Goal: Find specific page/section: Find specific page/section

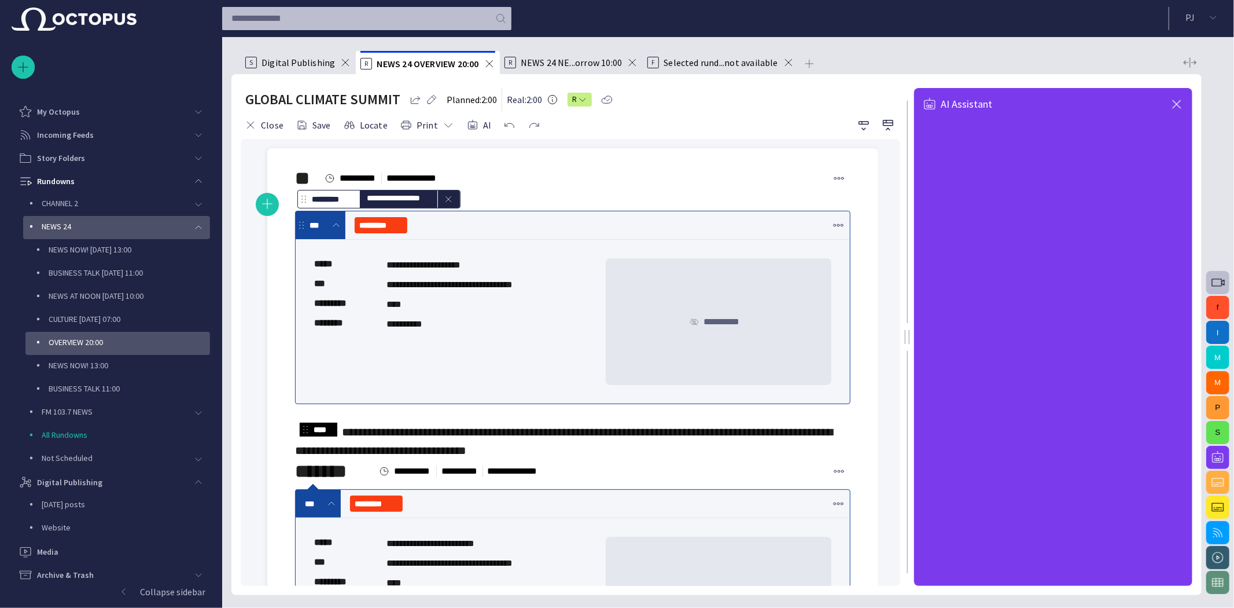
scroll to position [69, 0]
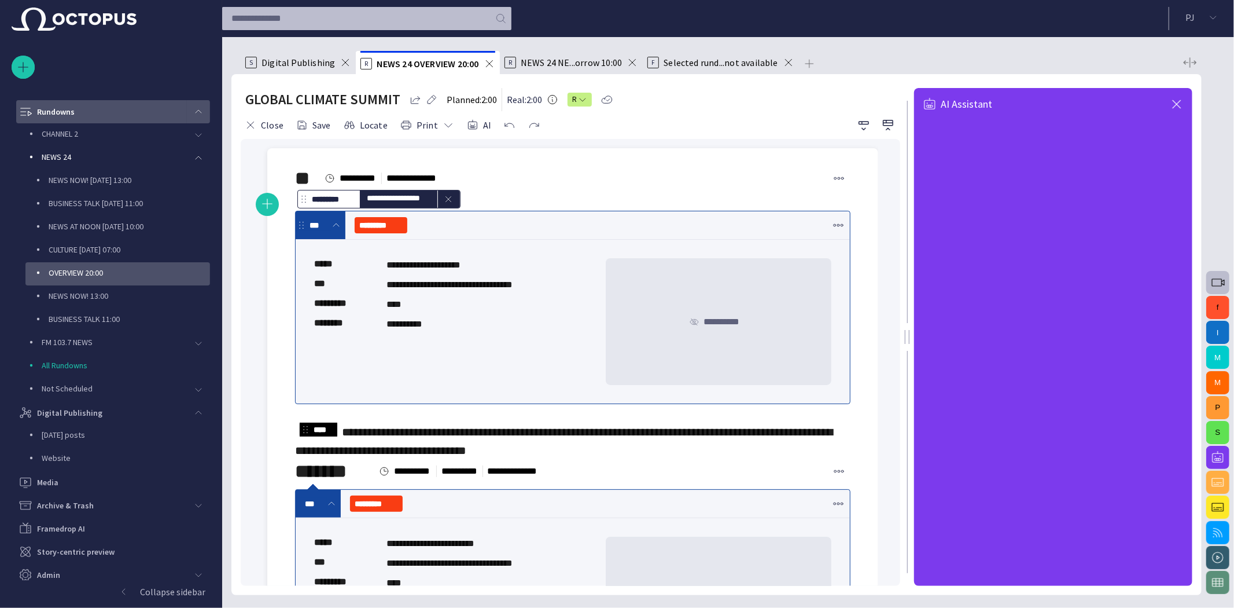
click at [197, 114] on span "main menu" at bounding box center [198, 111] width 9 height 9
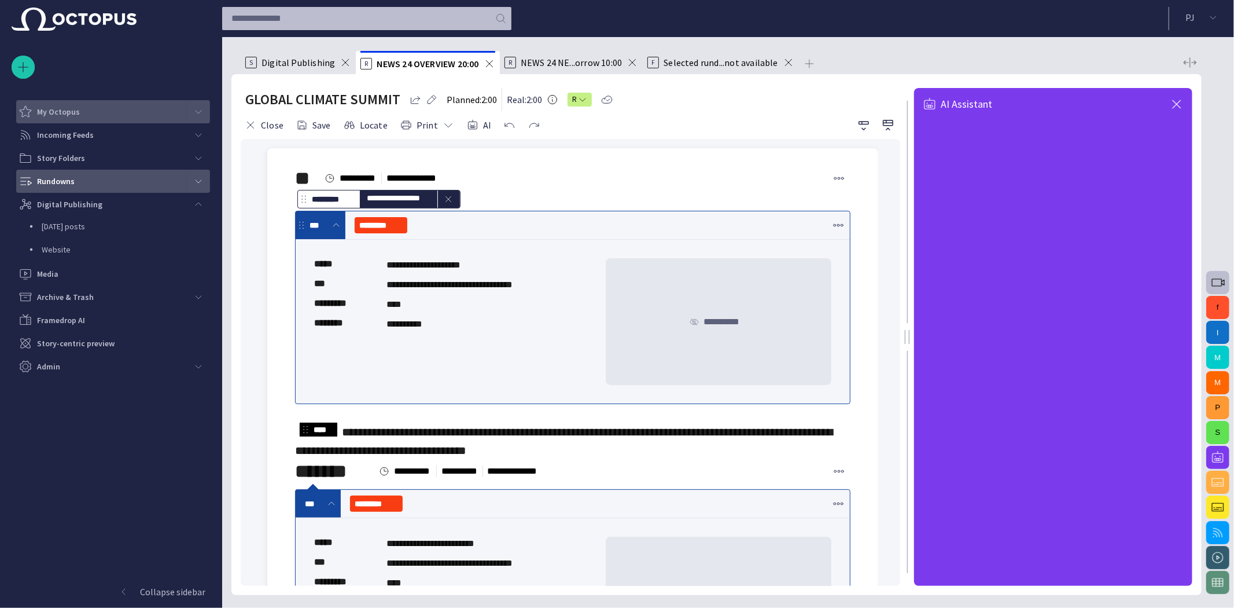
scroll to position [0, 0]
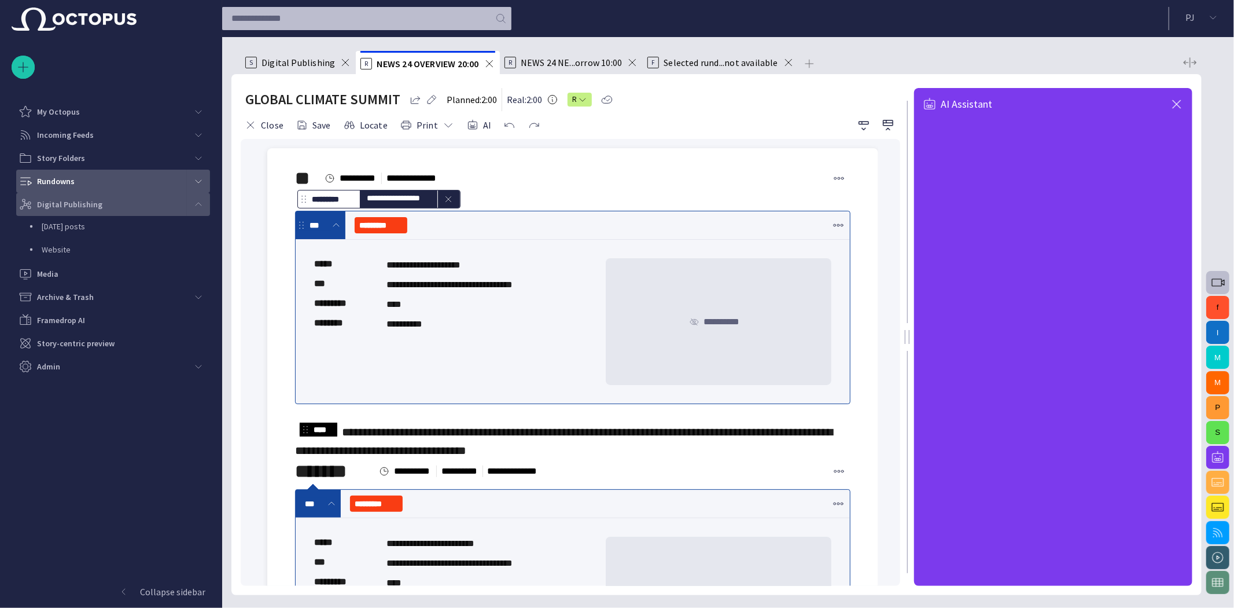
click at [201, 204] on span "main menu" at bounding box center [198, 204] width 9 height 9
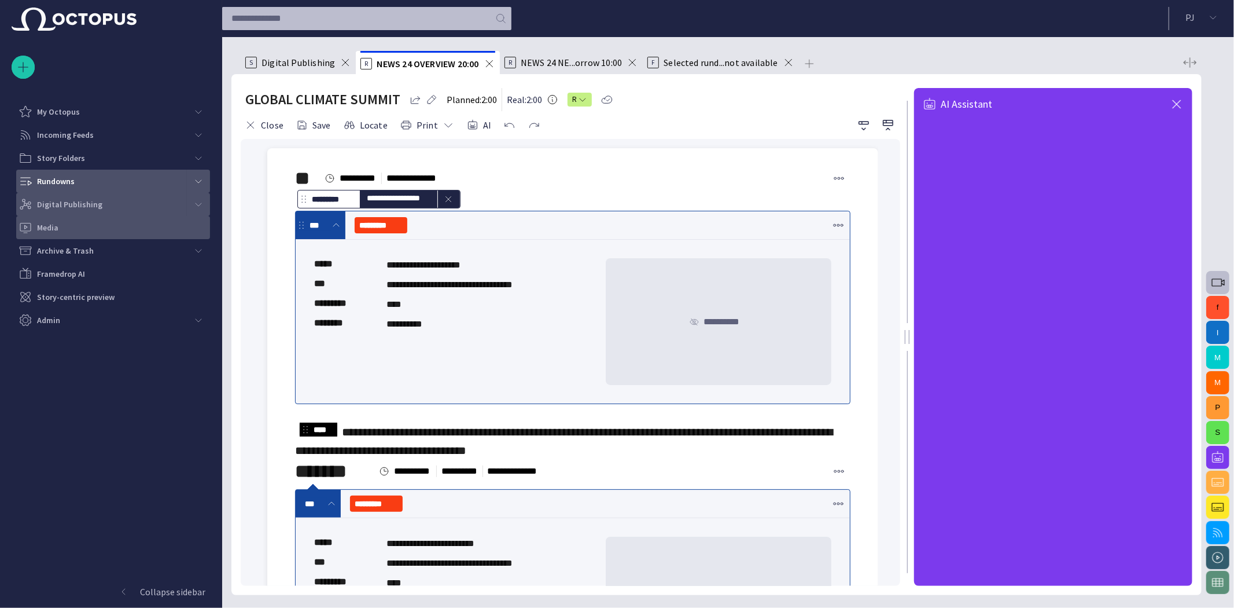
click at [72, 229] on div "Media" at bounding box center [115, 227] width 192 height 19
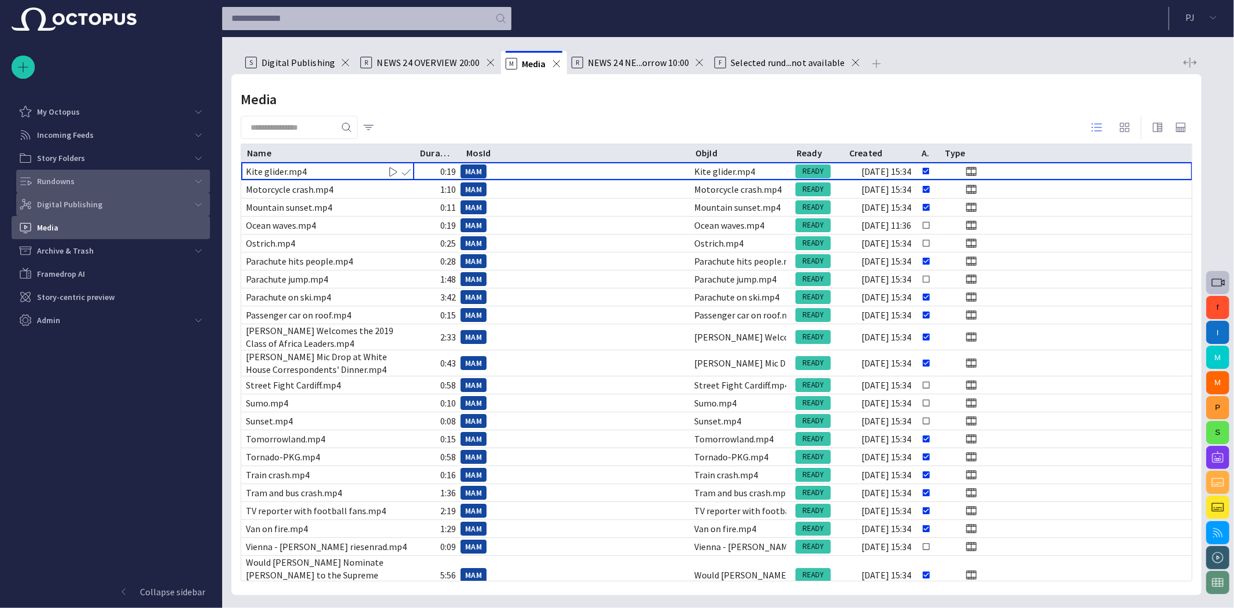
drag, startPoint x: 539, startPoint y: 156, endPoint x: 741, endPoint y: 168, distance: 202.3
click at [741, 168] on div "Name Duration MosId ObjId Ready Created Annotated Type Kite glider.mp4 0:19 MAM…" at bounding box center [716, 362] width 951 height 436
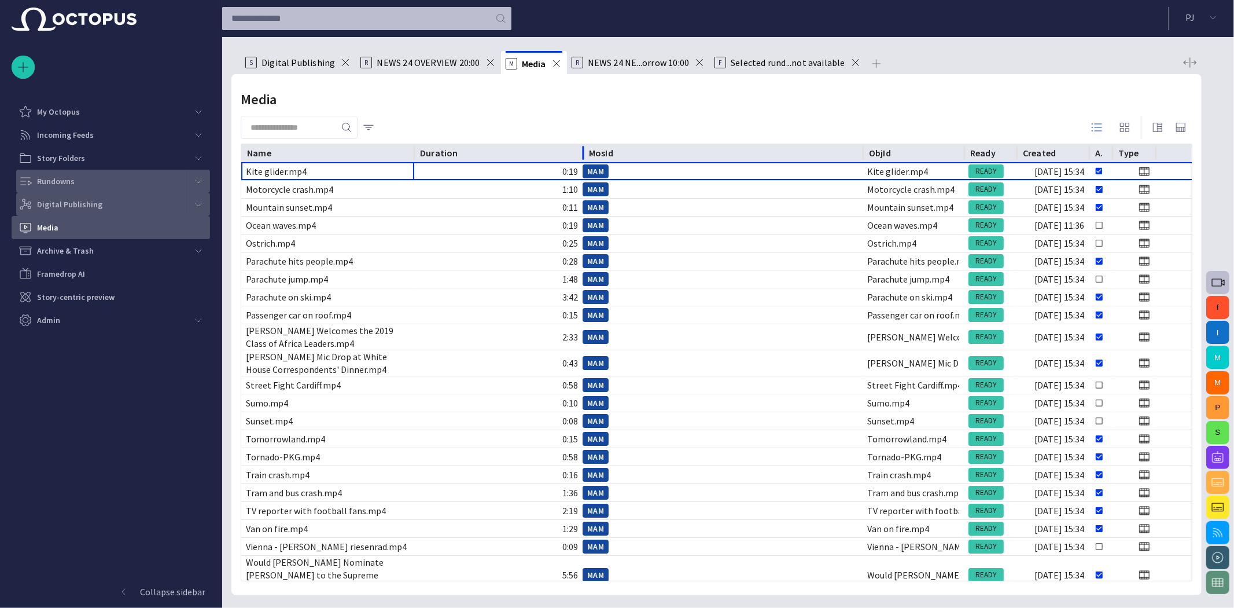
drag, startPoint x: 458, startPoint y: 152, endPoint x: 583, endPoint y: 149, distance: 125.0
click at [586, 150] on div at bounding box center [583, 153] width 6 height 18
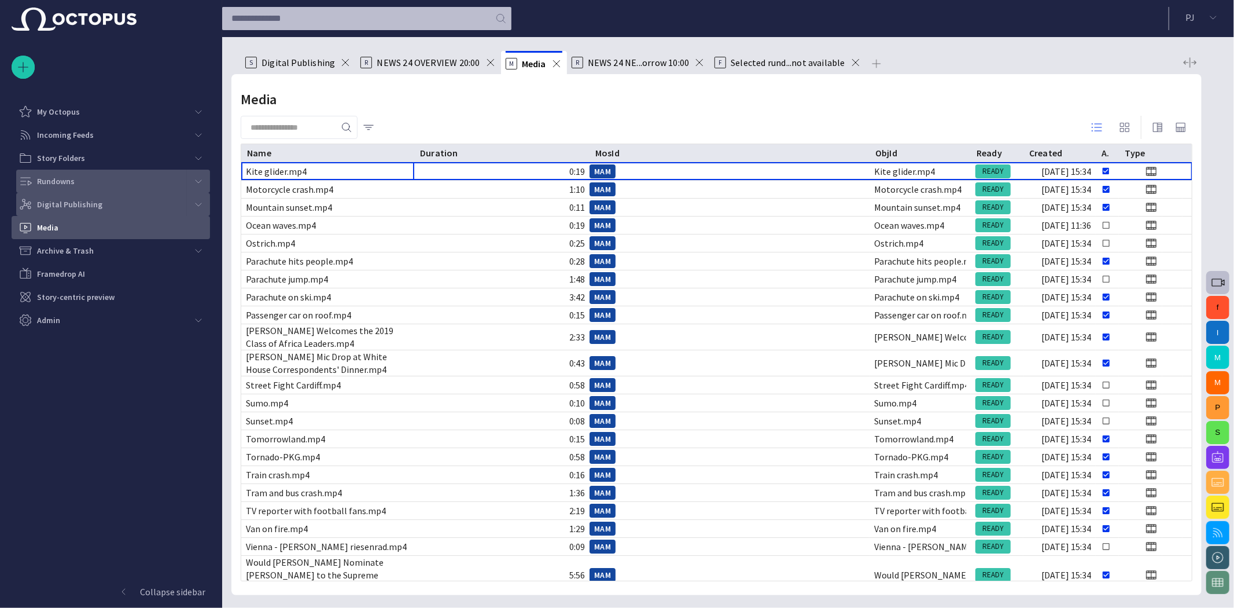
click at [191, 203] on div "main menu" at bounding box center [198, 204] width 23 height 23
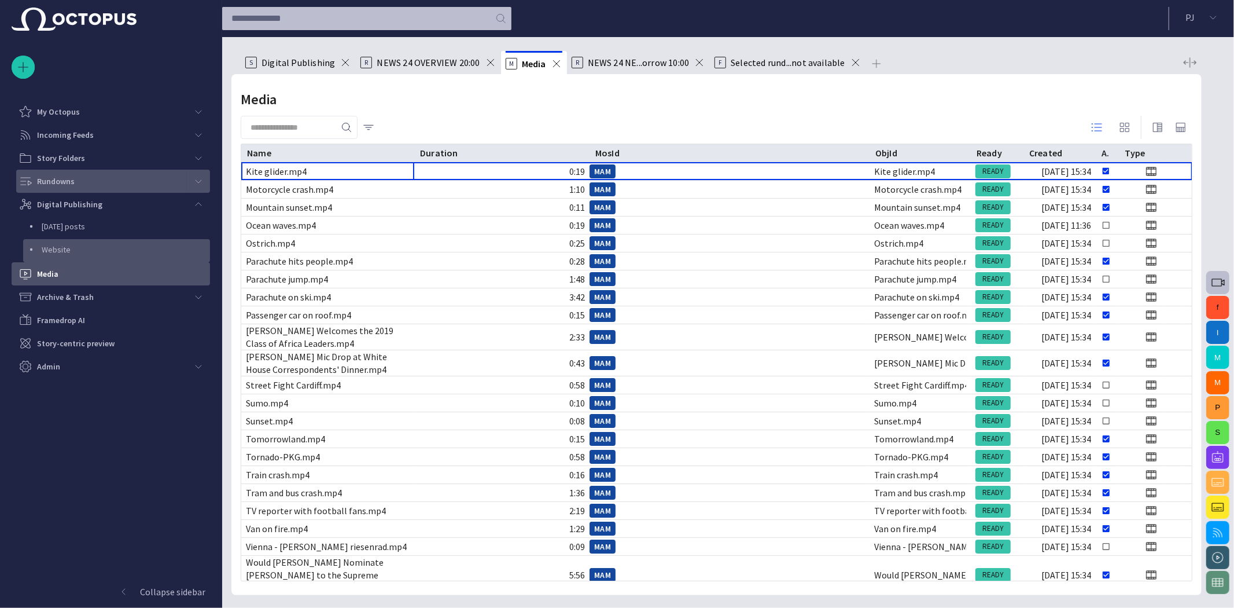
click at [124, 244] on p "Website" at bounding box center [126, 250] width 168 height 12
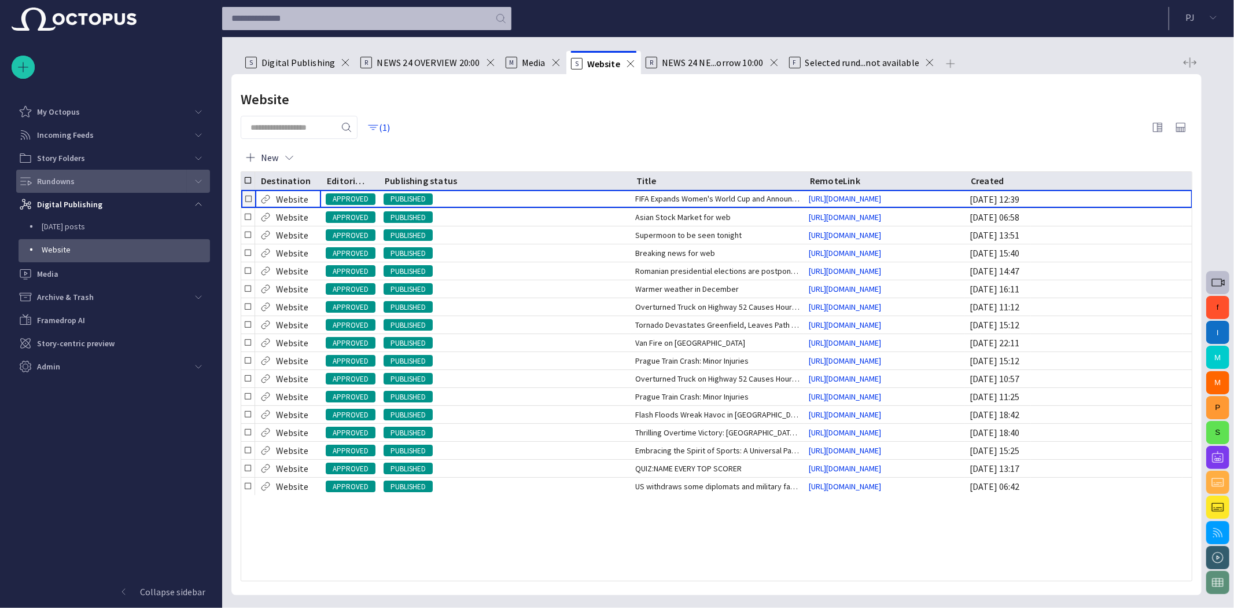
drag, startPoint x: 435, startPoint y: 182, endPoint x: 628, endPoint y: 190, distance: 192.9
click at [630, 192] on div "Destination Editorial status Publishing status Title RemoteLink Created Website…" at bounding box center [716, 376] width 951 height 409
click at [122, 220] on p "[DATE] posts" at bounding box center [126, 226] width 168 height 12
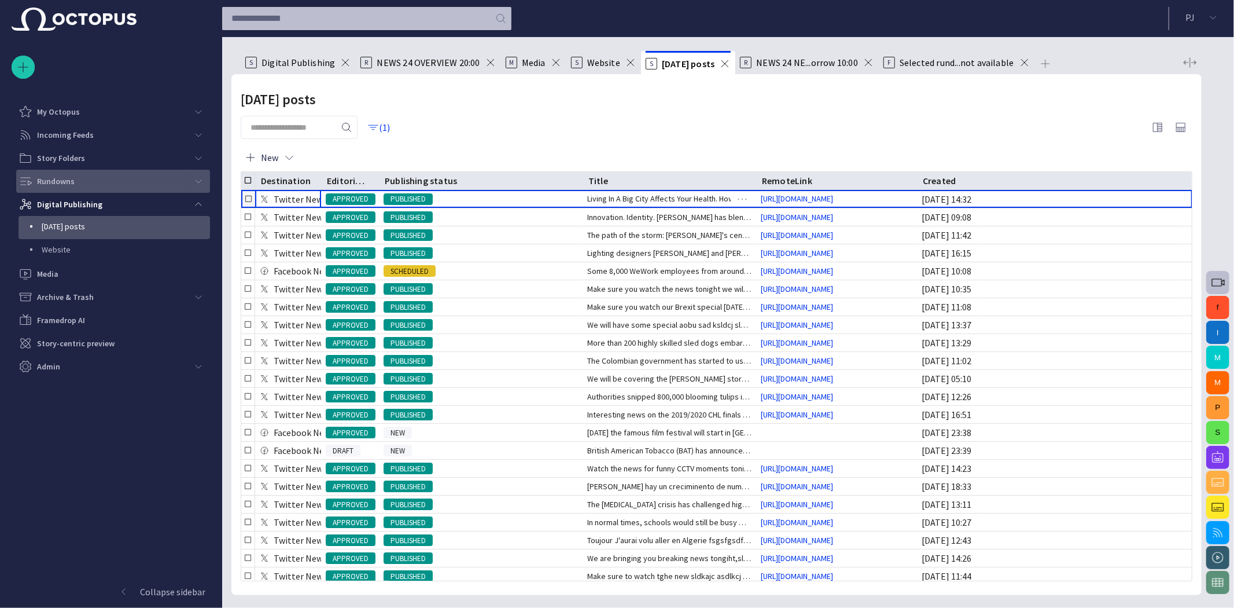
drag, startPoint x: 437, startPoint y: 180, endPoint x: 583, endPoint y: 193, distance: 145.8
click at [583, 193] on div "Destination Editorial status Publishing status Title RemoteLink Created Twitter…" at bounding box center [716, 376] width 951 height 409
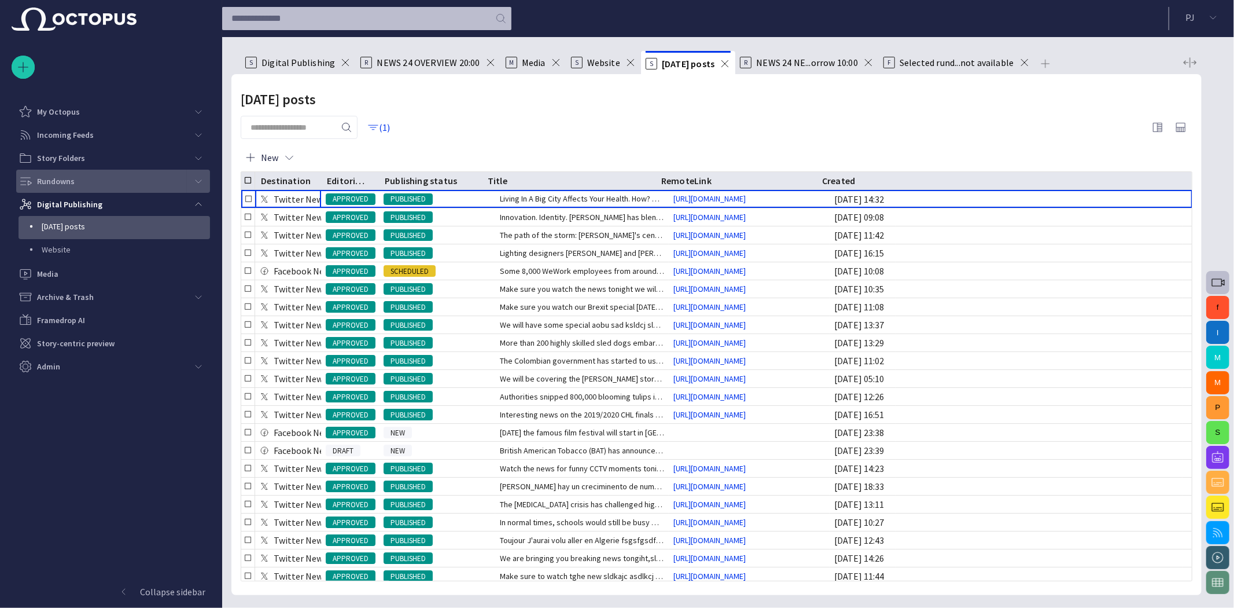
drag, startPoint x: 583, startPoint y: 182, endPoint x: 478, endPoint y: 121, distance: 121.6
click at [478, 122] on div "[DATE] posts (1) New Destination Editorial status Publishing status Title Remot…" at bounding box center [716, 334] width 970 height 521
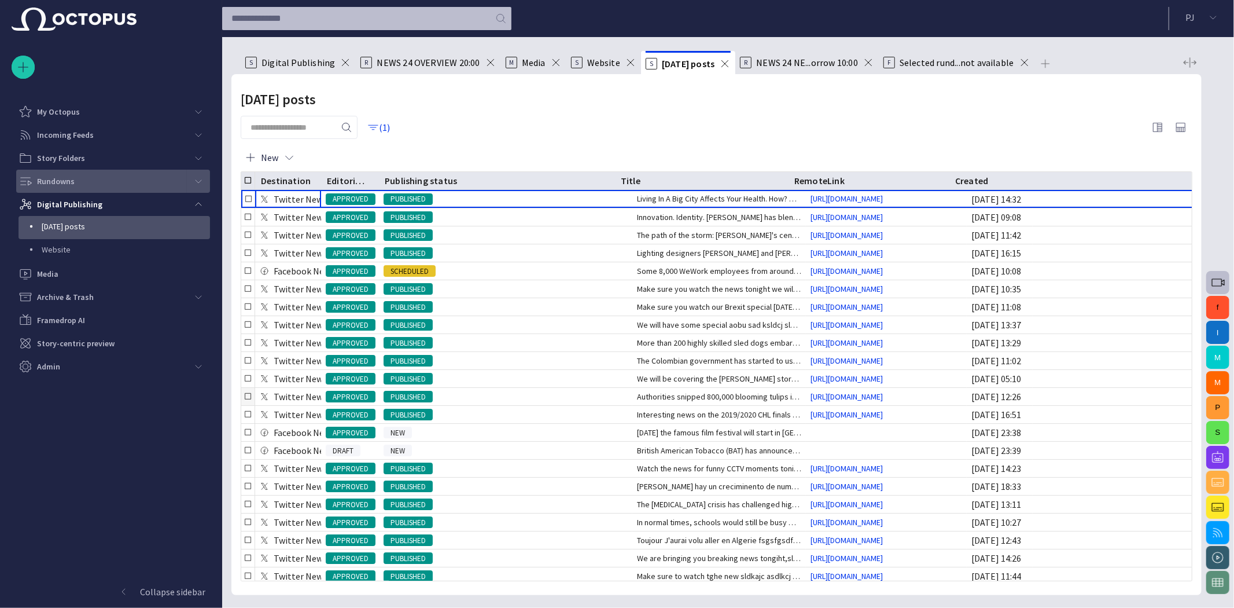
drag, startPoint x: 478, startPoint y: 182, endPoint x: 569, endPoint y: 396, distance: 233.1
click at [572, 401] on div "Destination Editorial status Publishing status Title RemoteLink Created Twitter…" at bounding box center [716, 376] width 951 height 409
